Goal: Find specific page/section: Find specific page/section

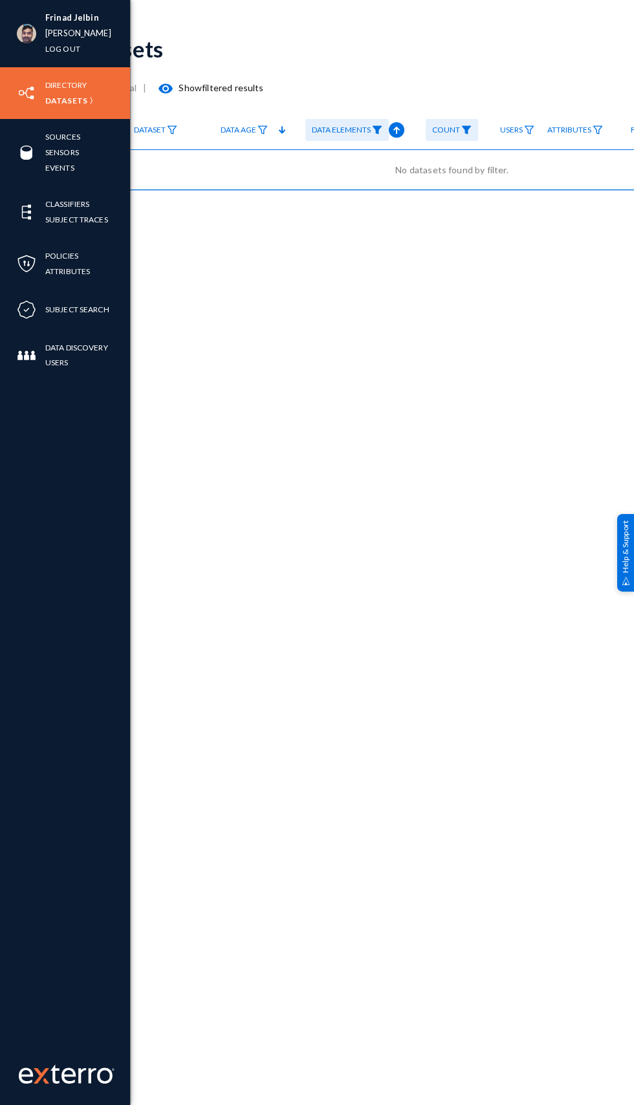
click at [20, 33] on img at bounding box center [26, 33] width 19 height 19
click at [52, 33] on link "russel" at bounding box center [78, 33] width 66 height 15
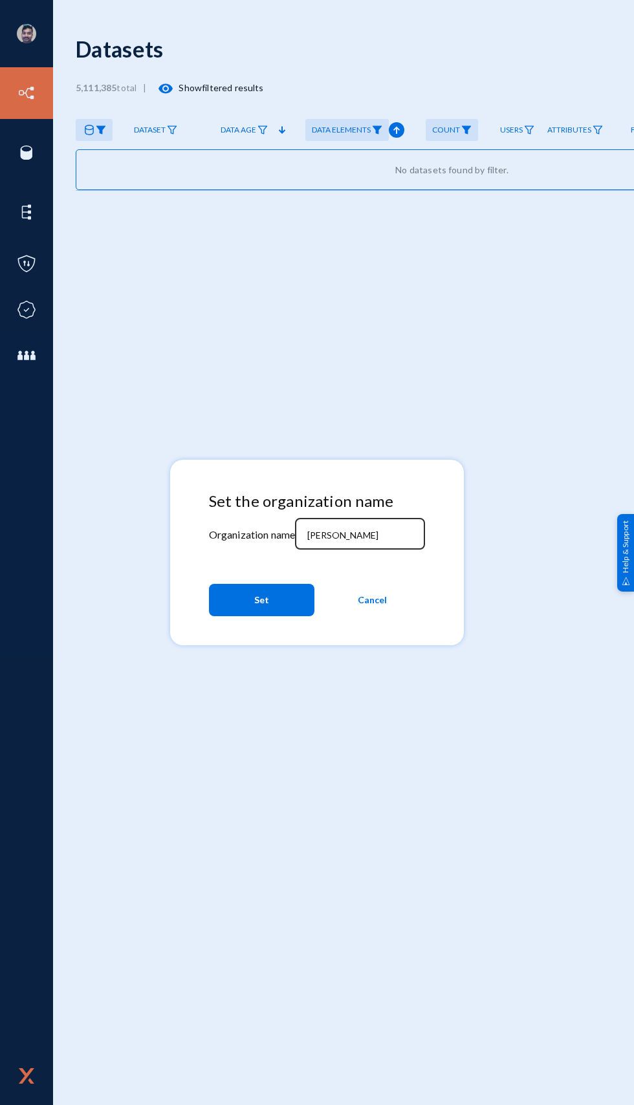
click at [357, 537] on input "russel" at bounding box center [362, 535] width 111 height 12
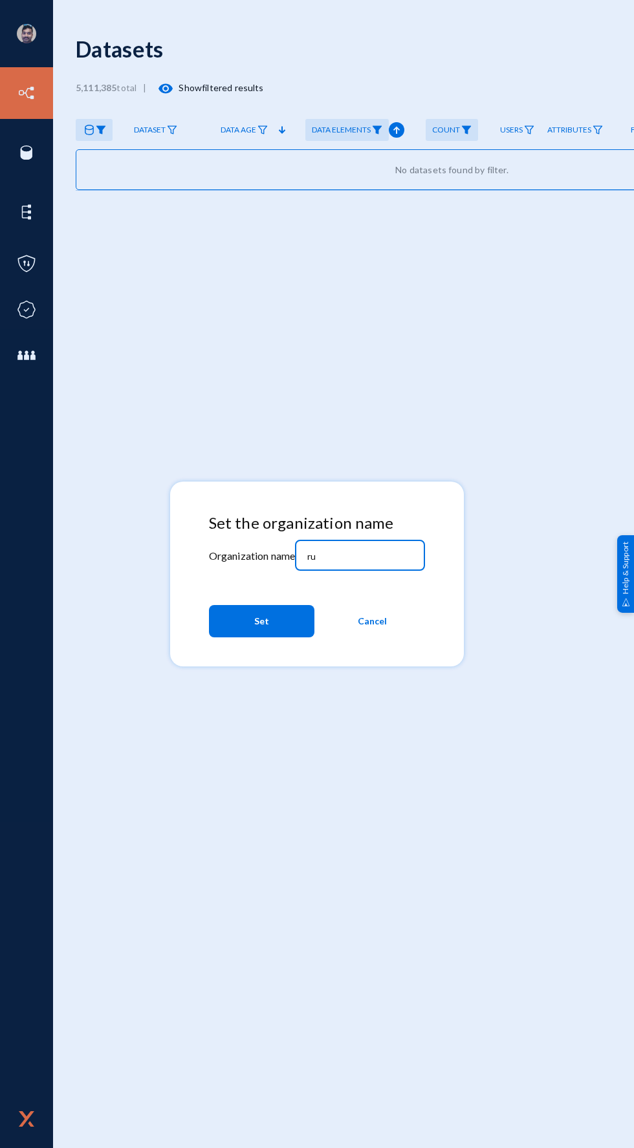
type input "r"
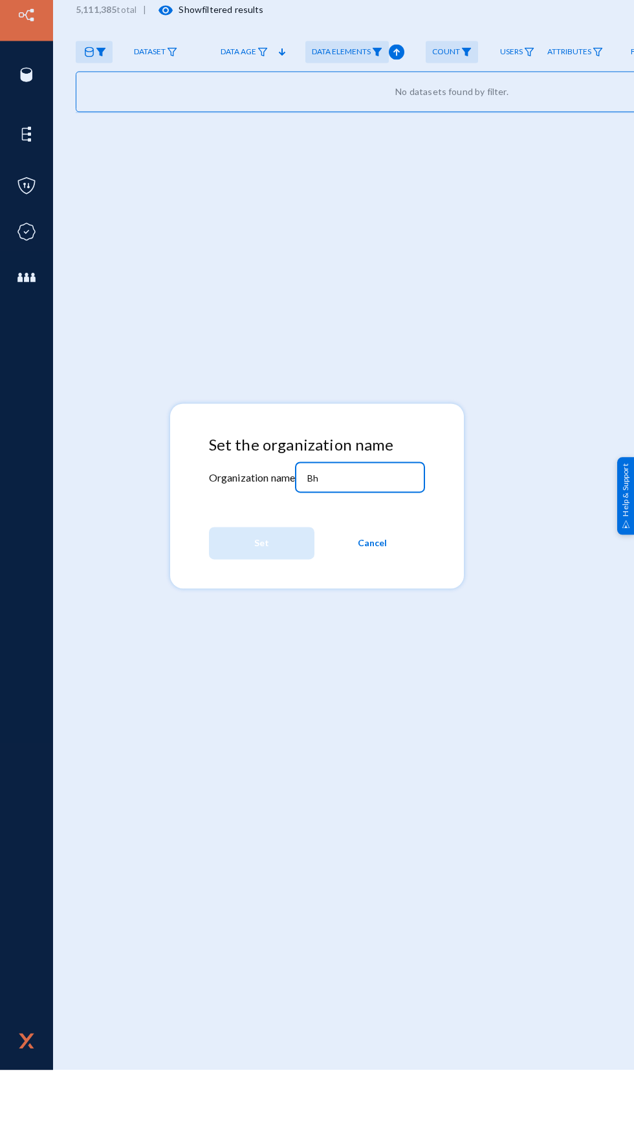
type input "B"
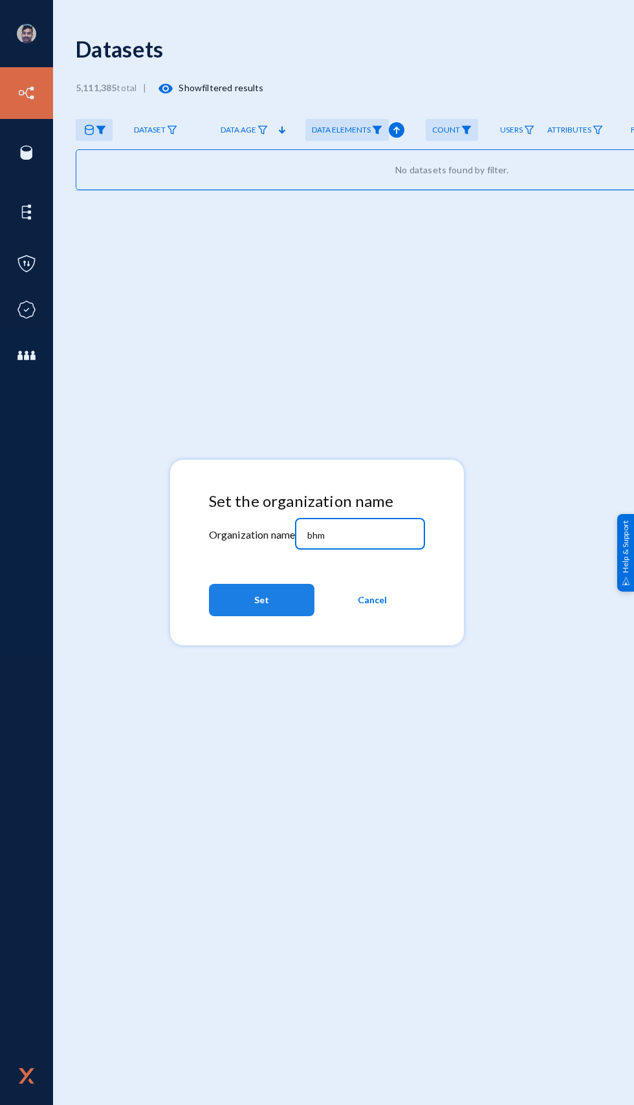
type input "bhm"
click at [234, 610] on button "Set" at bounding box center [261, 600] width 105 height 32
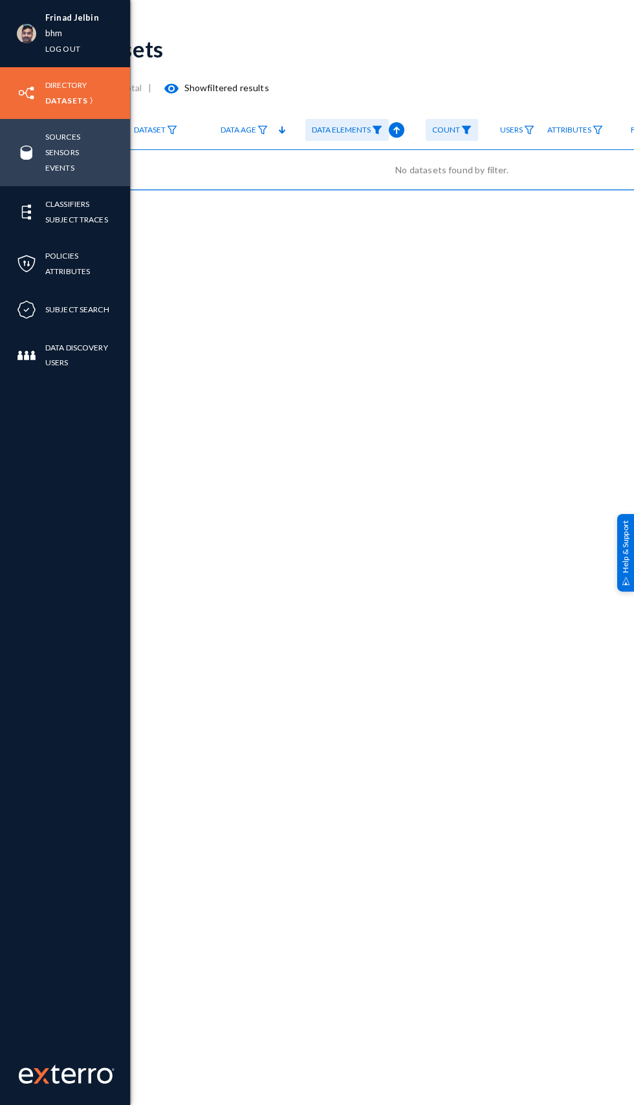
click at [17, 173] on div "Sources Sensors Events" at bounding box center [65, 152] width 130 height 67
click at [48, 167] on link "Events" at bounding box center [59, 167] width 29 height 15
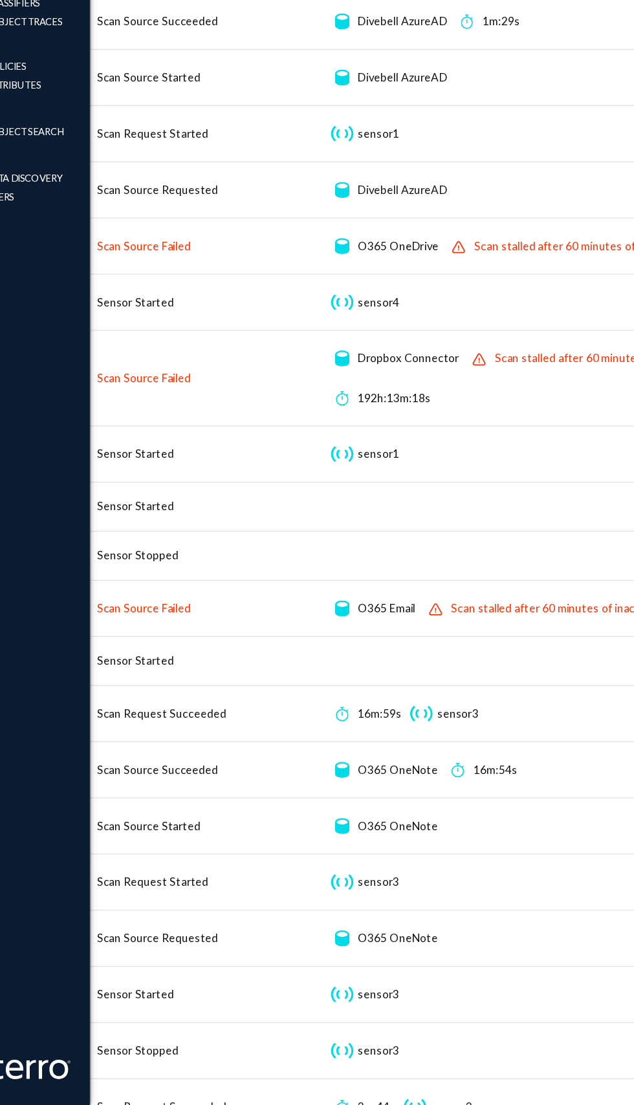
scroll to position [0, 90]
